Goal: Transaction & Acquisition: Purchase product/service

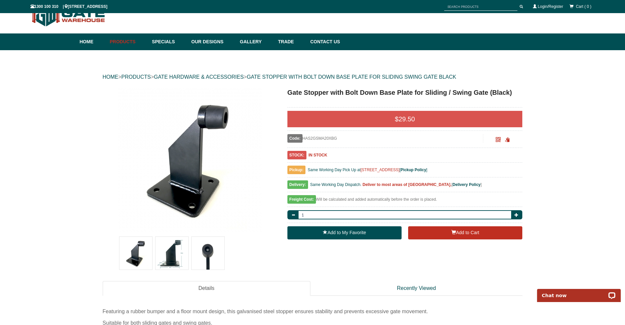
click at [186, 245] on img at bounding box center [172, 253] width 33 height 33
click at [167, 251] on img at bounding box center [172, 253] width 33 height 33
click at [236, 77] on link "GATE HARDWARE & ACCESSORIES" at bounding box center [199, 77] width 90 height 6
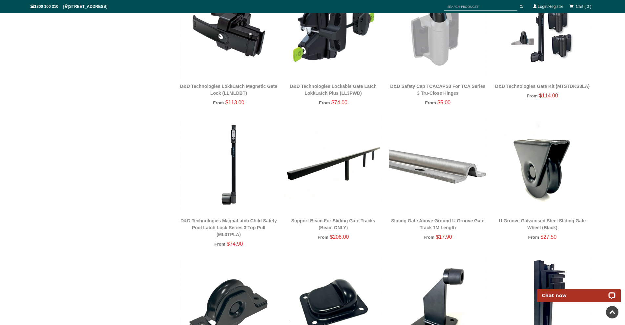
scroll to position [509, 0]
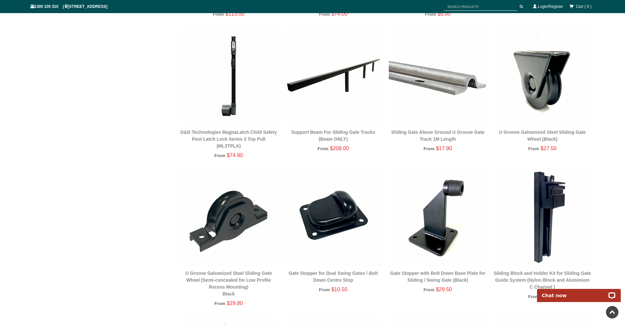
click at [447, 225] on img at bounding box center [438, 217] width 98 height 98
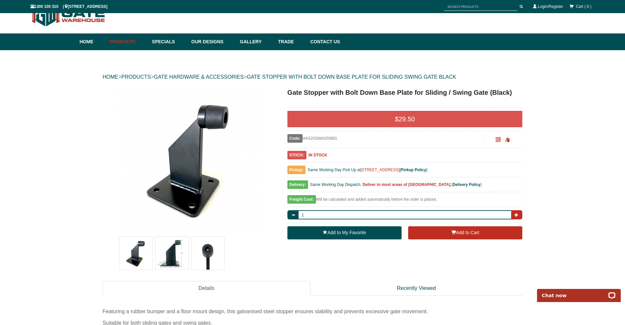
click at [516, 218] on button "button" at bounding box center [516, 214] width 11 height 9
type input "2"
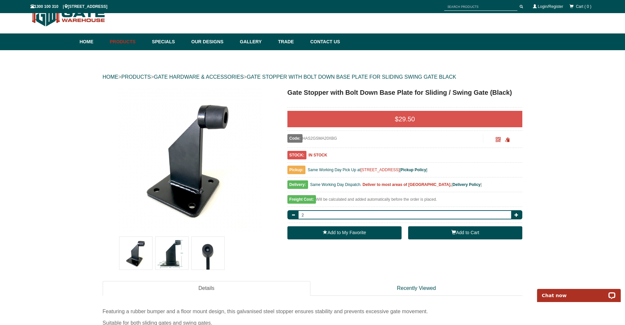
click at [434, 234] on button "Add to Cart" at bounding box center [465, 232] width 114 height 13
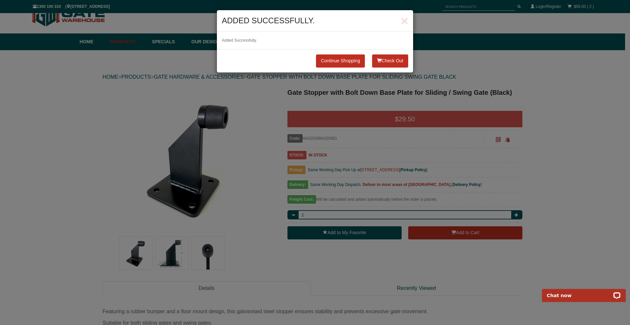
click at [384, 60] on button "Check Out" at bounding box center [390, 60] width 36 height 13
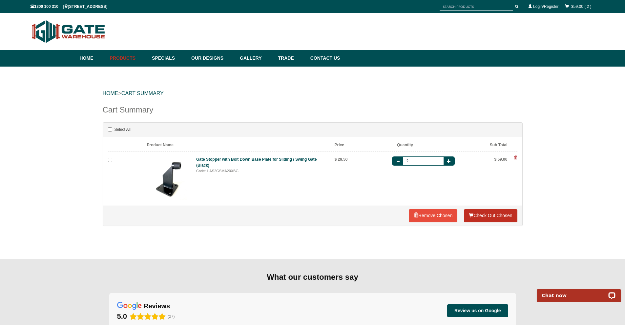
click at [479, 215] on link "Check Out Chosen" at bounding box center [490, 215] width 53 height 13
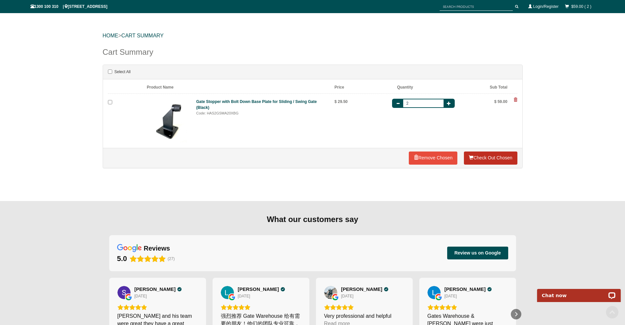
scroll to position [164, 0]
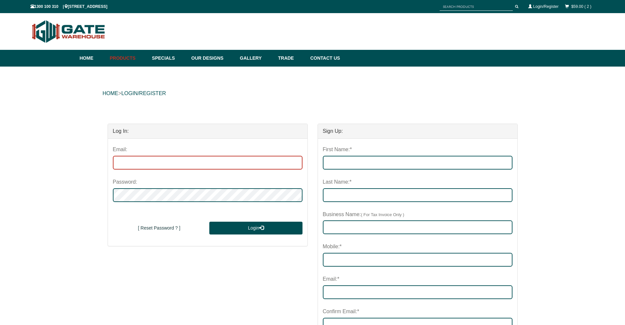
click at [195, 169] on input "email" at bounding box center [208, 163] width 190 height 14
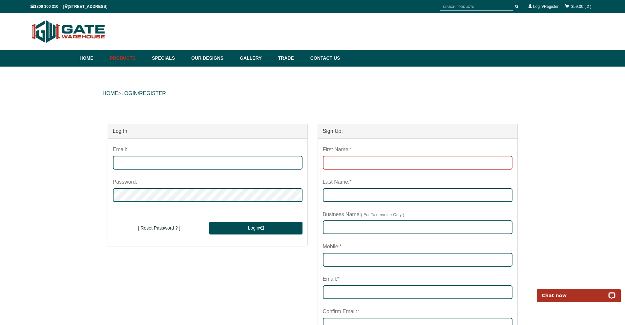
click at [360, 164] on input "First Name:*" at bounding box center [418, 163] width 190 height 14
click at [234, 155] on div "Email:" at bounding box center [208, 150] width 190 height 12
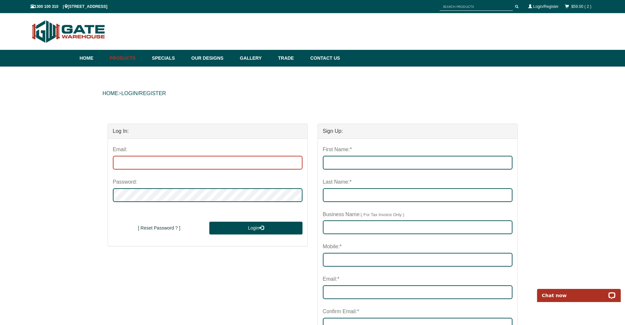
click at [236, 160] on input "email" at bounding box center [208, 163] width 190 height 14
drag, startPoint x: 255, startPoint y: 115, endPoint x: 281, endPoint y: 139, distance: 35.3
click at [255, 116] on div "Log In: Email: Password: New User Sign Up [ Reset Password ? ] Login [ Reset Pa…" at bounding box center [313, 302] width 420 height 383
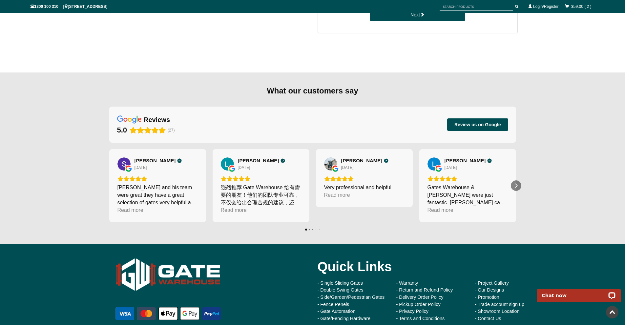
scroll to position [481, 0]
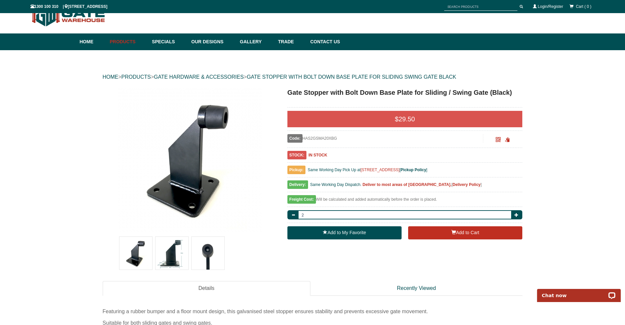
click at [461, 187] on b "Delivery Policy" at bounding box center [467, 184] width 28 height 5
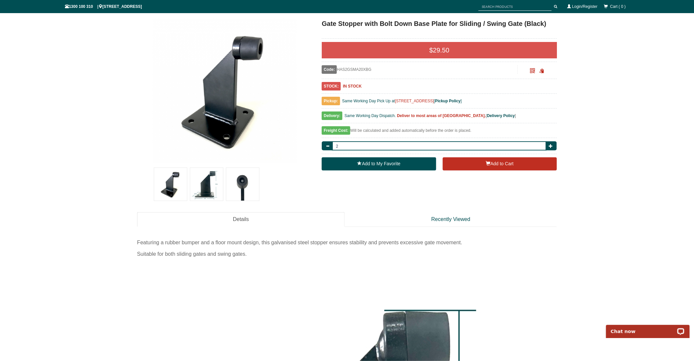
scroll to position [146, 0]
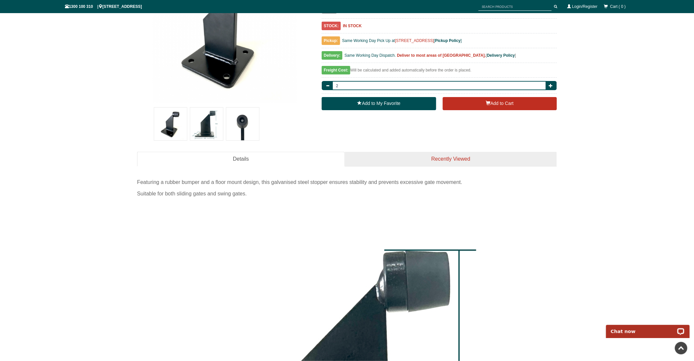
click at [385, 159] on link "Recently Viewed" at bounding box center [451, 159] width 212 height 15
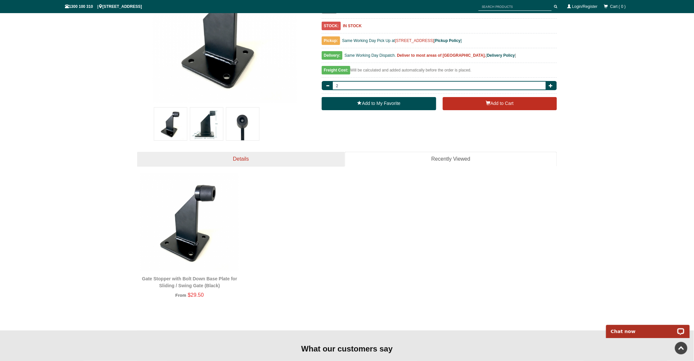
click at [276, 159] on link "Details" at bounding box center [241, 159] width 208 height 15
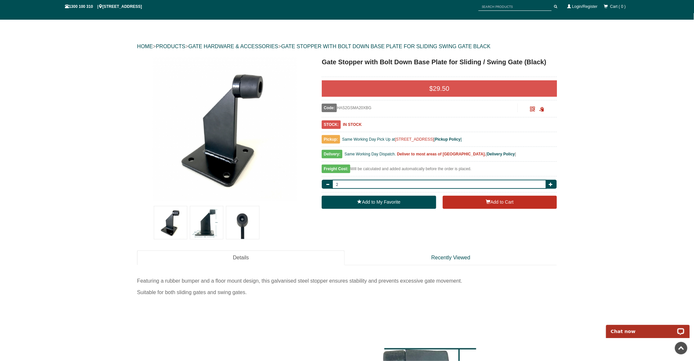
scroll to position [0, 0]
